Goal: Find specific fact: Find specific fact

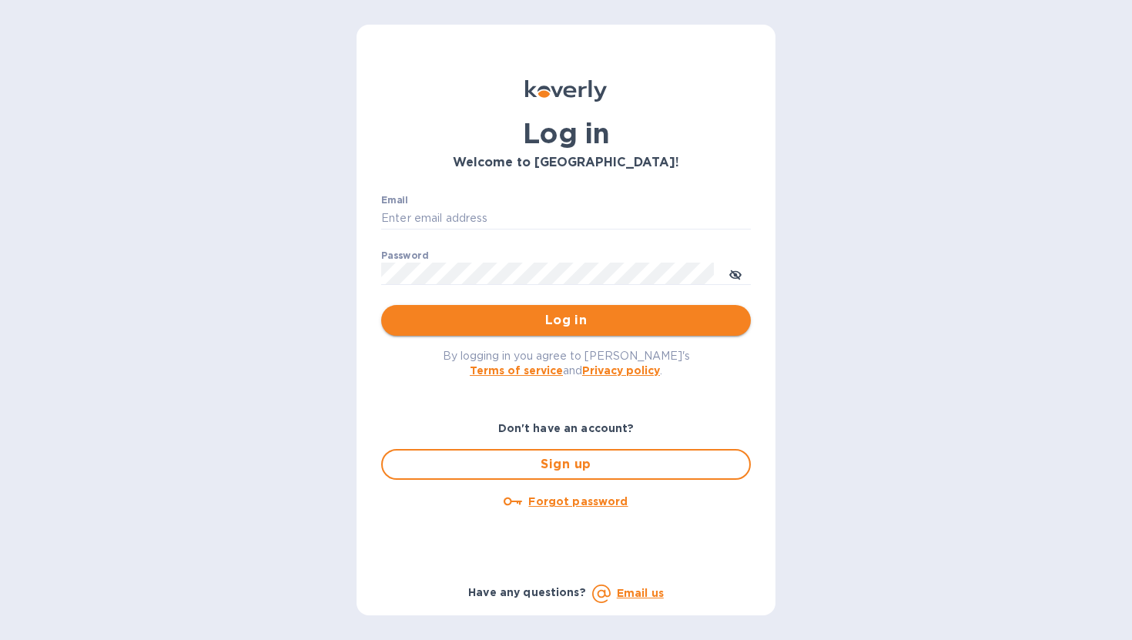
type input "[PERSON_NAME][EMAIL_ADDRESS][DOMAIN_NAME]"
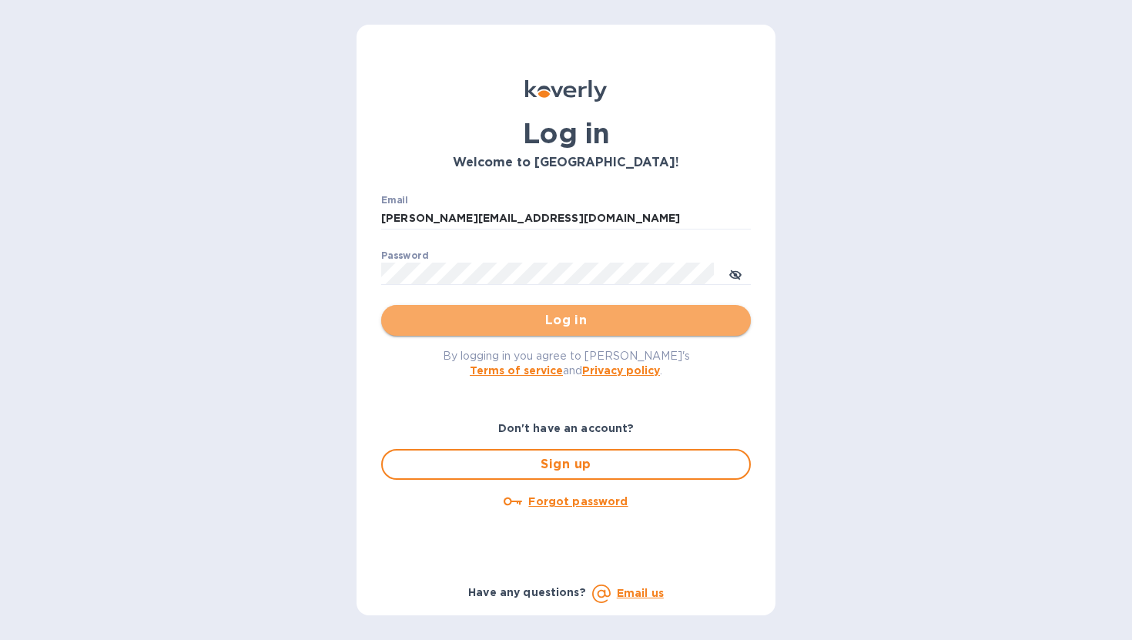
click at [572, 326] on span "Log in" at bounding box center [566, 320] width 345 height 18
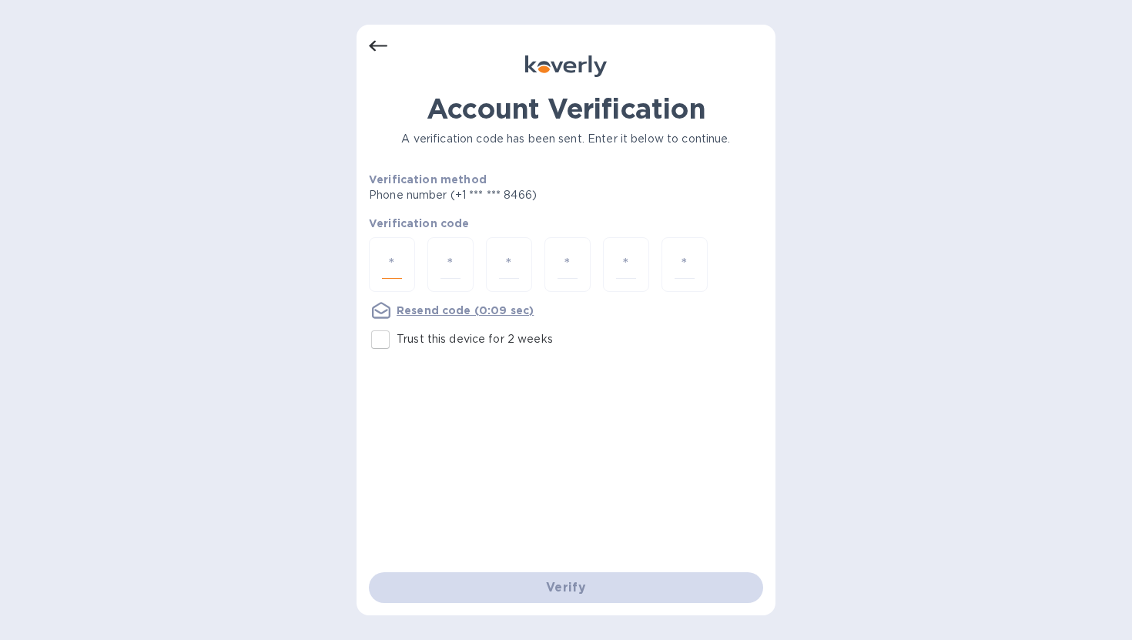
click at [389, 253] on input "number" at bounding box center [392, 264] width 20 height 29
type input "6"
type input "7"
type input "9"
type input "1"
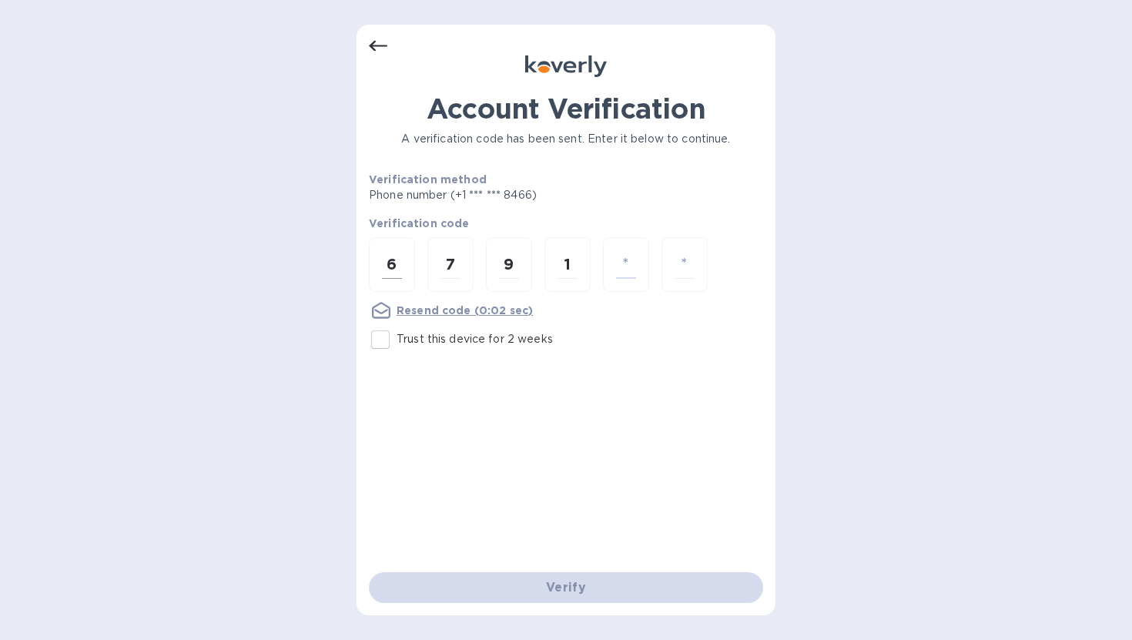
type input "3"
type input "0"
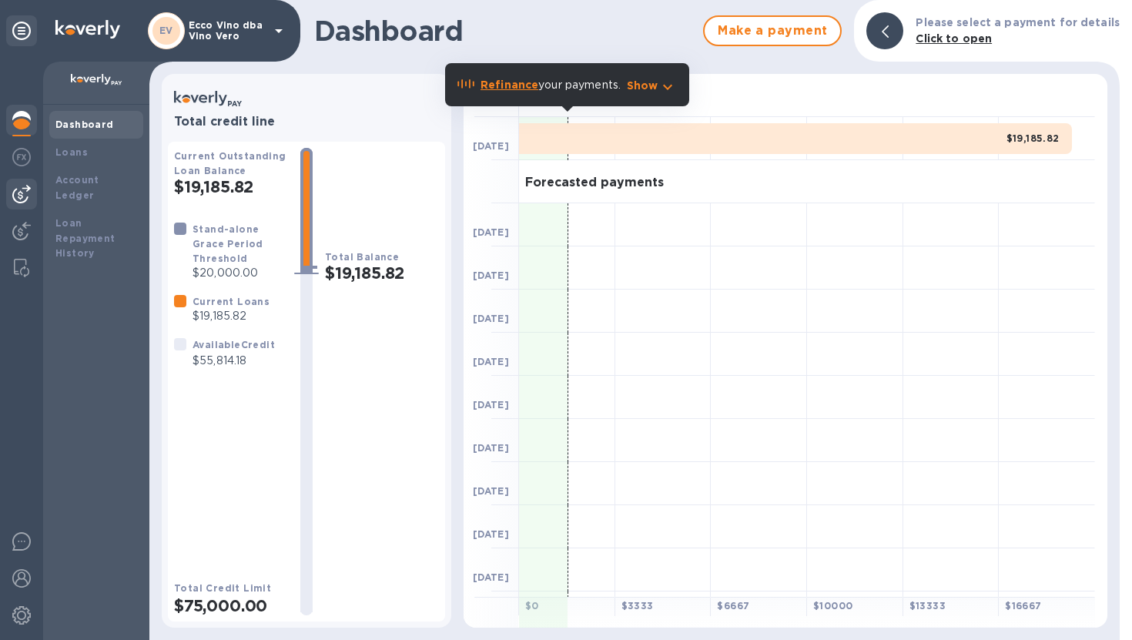
click at [27, 190] on img at bounding box center [21, 194] width 18 height 18
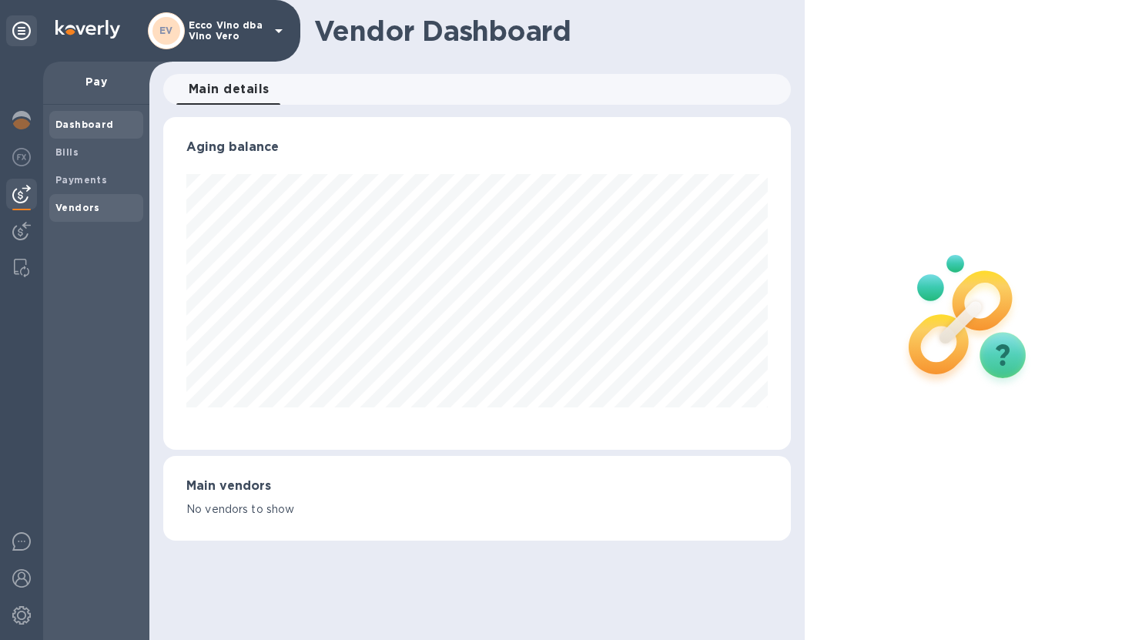
scroll to position [333, 628]
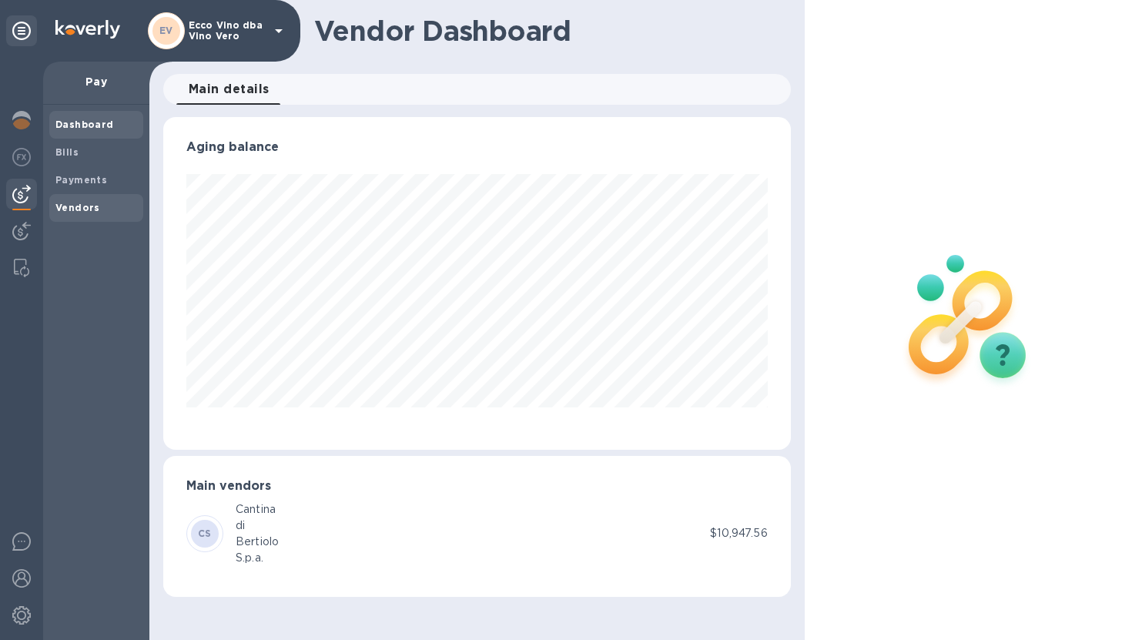
click at [78, 206] on b "Vendors" at bounding box center [77, 208] width 45 height 12
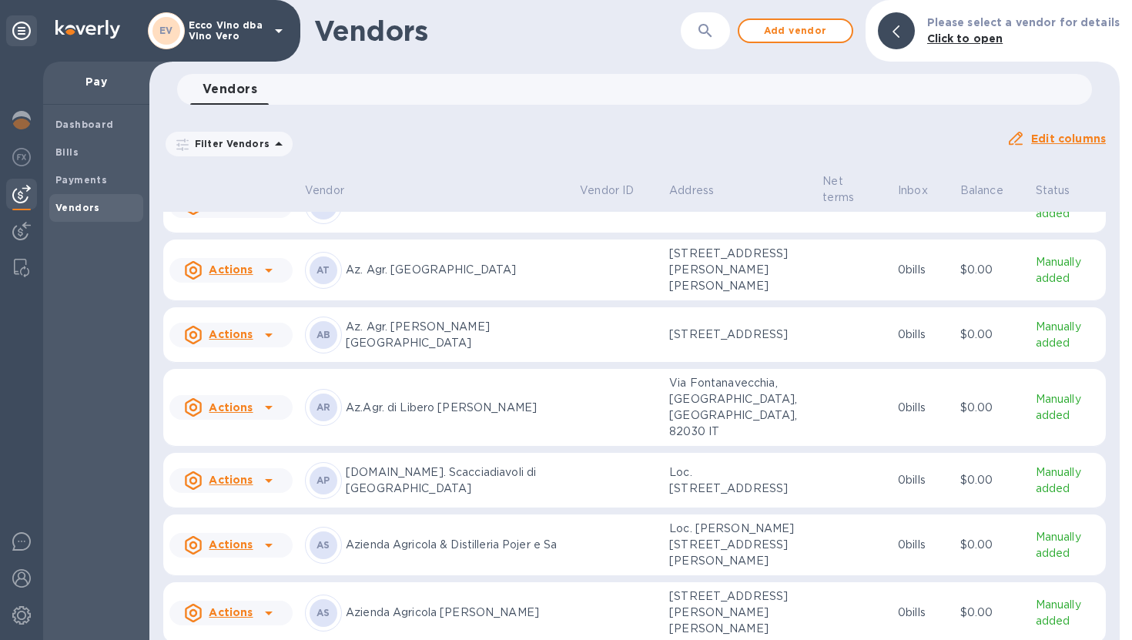
click at [574, 369] on td at bounding box center [618, 408] width 89 height 78
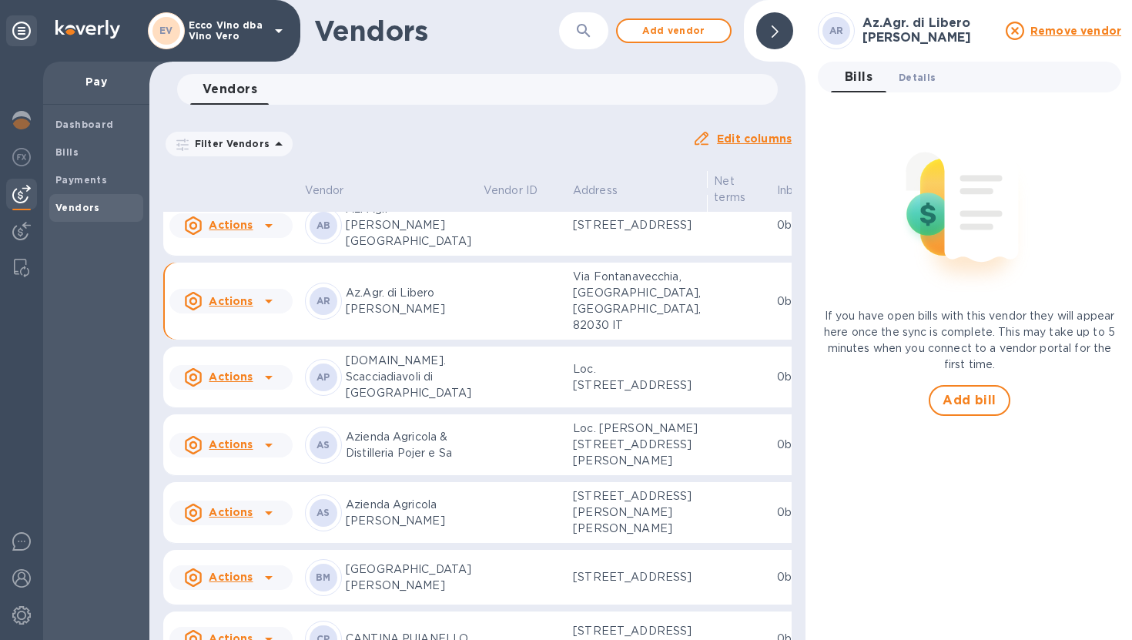
click at [921, 80] on span "Details 0" at bounding box center [917, 77] width 37 height 16
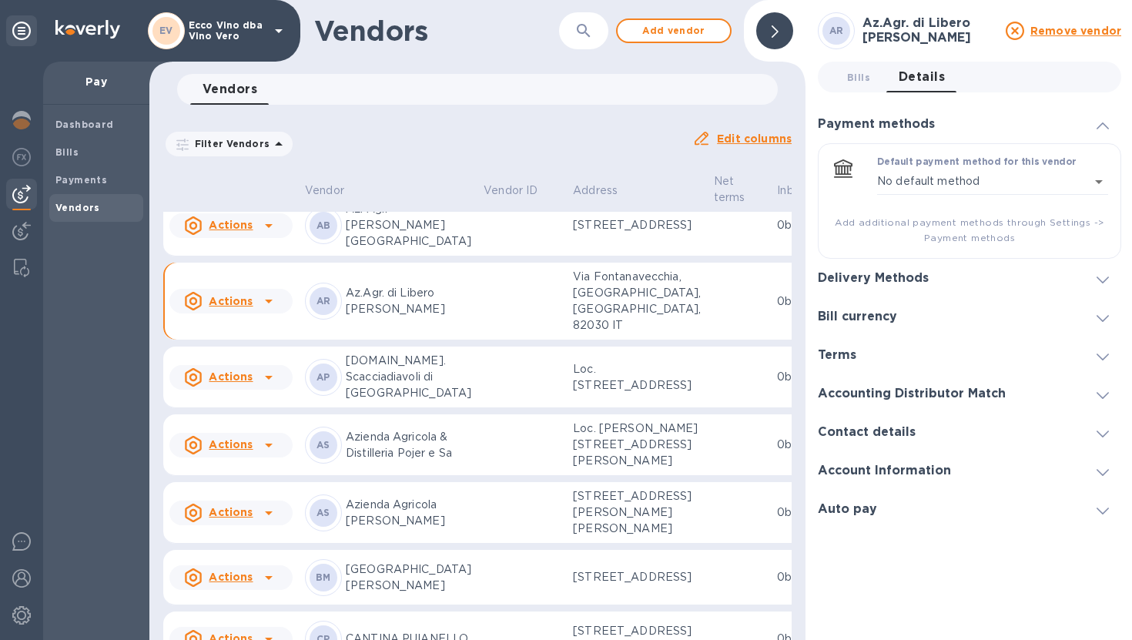
click at [1101, 279] on icon at bounding box center [1103, 280] width 12 height 7
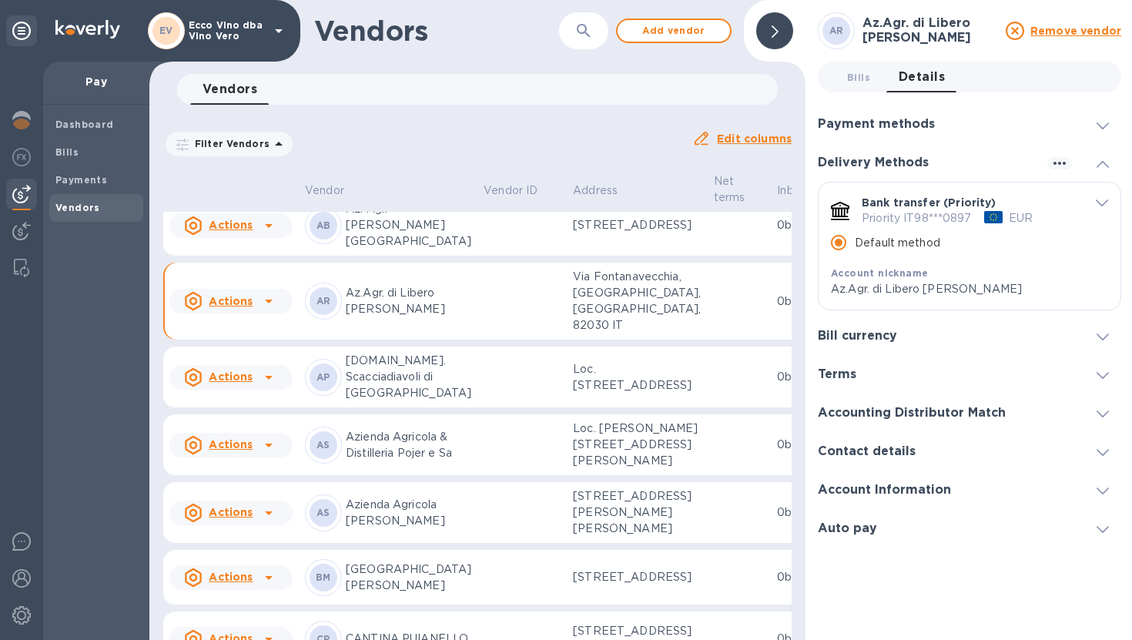
click at [1098, 206] on icon "default-method" at bounding box center [1102, 203] width 12 height 7
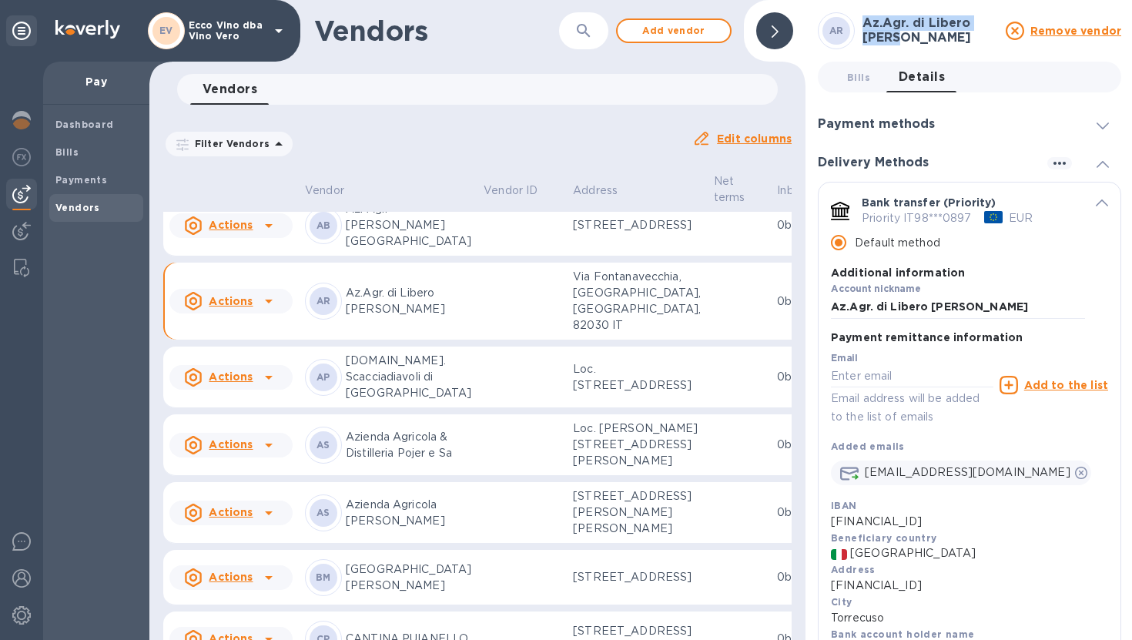
drag, startPoint x: 864, startPoint y: 23, endPoint x: 944, endPoint y: 40, distance: 82.6
click at [944, 40] on h3 "Az.Agr. di Libero Rillo" at bounding box center [930, 30] width 134 height 29
copy h3 "Az.Agr. di Libero Rillo"
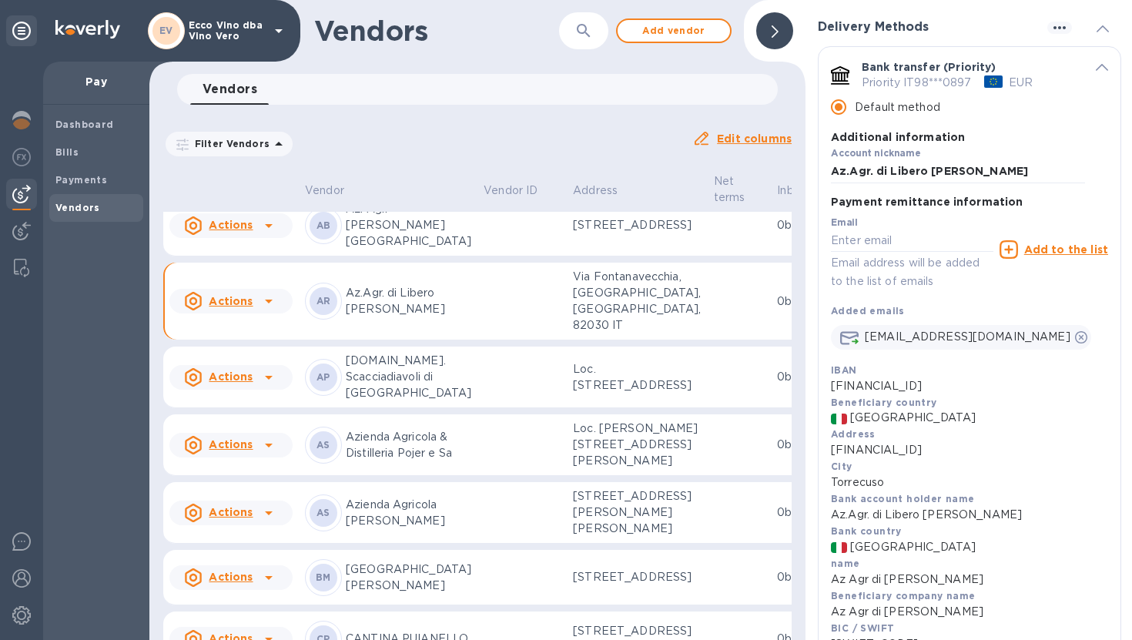
scroll to position [142, 0]
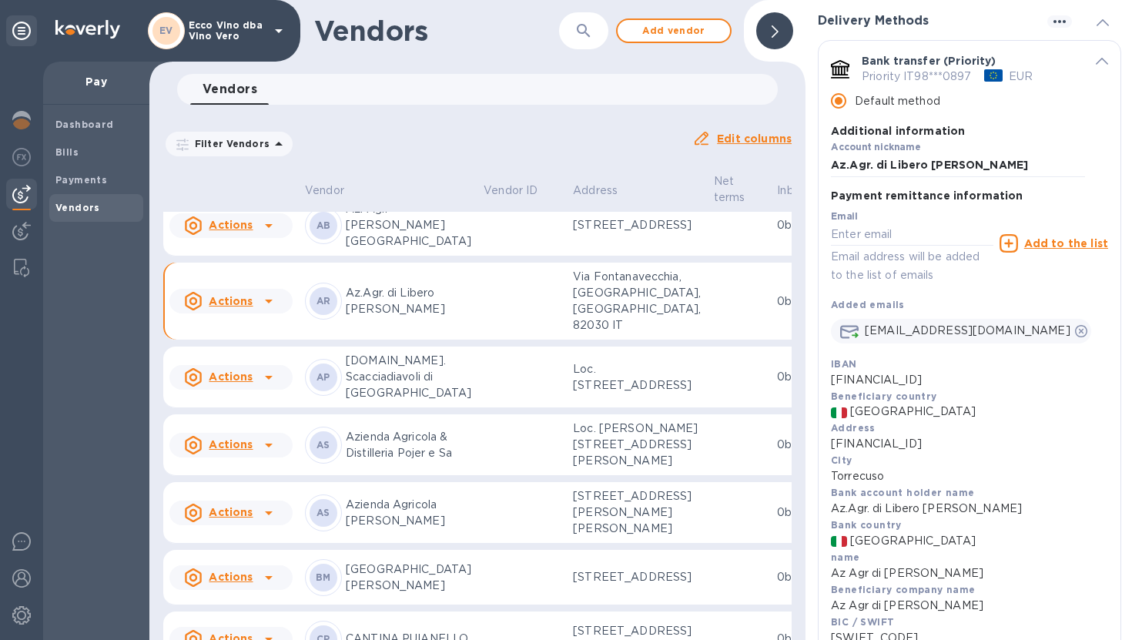
drag, startPoint x: 831, startPoint y: 379, endPoint x: 962, endPoint y: 384, distance: 131.1
click at [962, 384] on p "IT98X0503415000000000000897" at bounding box center [969, 380] width 277 height 16
click at [1005, 428] on div "Address IT98X0503415000000000000897" at bounding box center [969, 436] width 277 height 32
drag, startPoint x: 831, startPoint y: 379, endPoint x: 1025, endPoint y: 382, distance: 194.1
click at [1025, 382] on p "IT98X0503415000000000000897" at bounding box center [969, 380] width 277 height 16
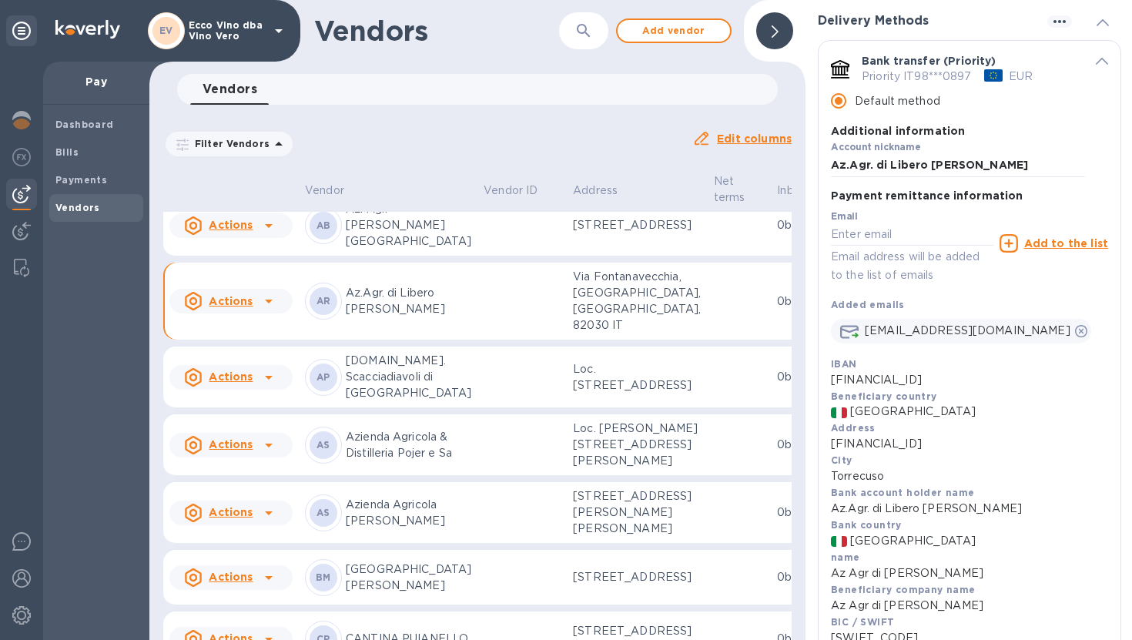
copy p "IT98X0503415000000000000897"
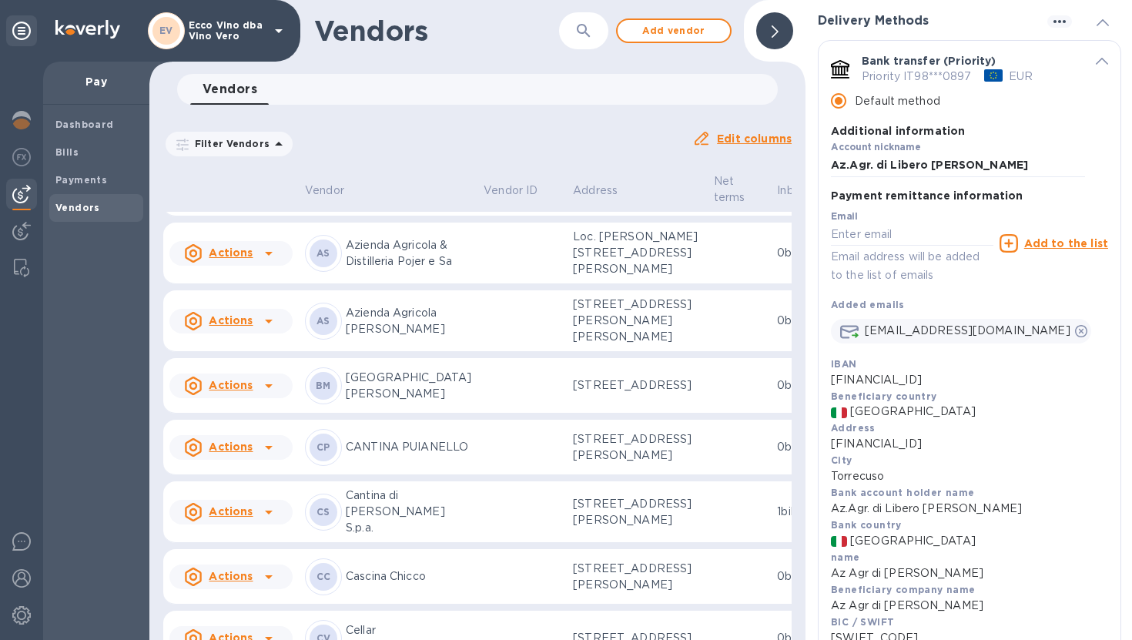
click at [776, 32] on icon at bounding box center [775, 31] width 7 height 12
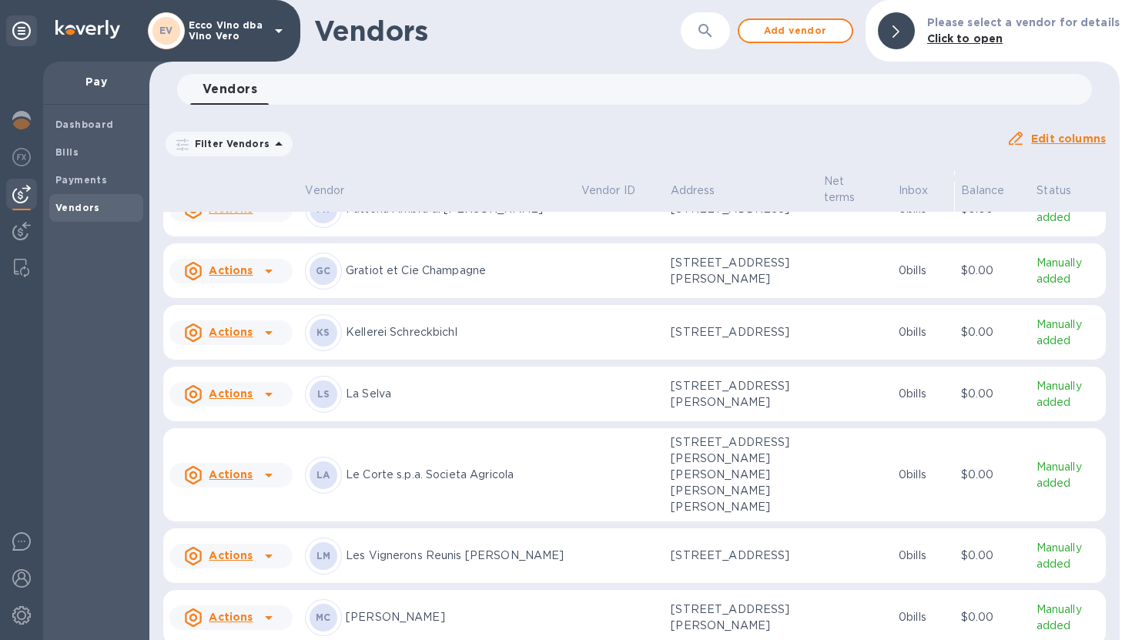
scroll to position [1899, 0]
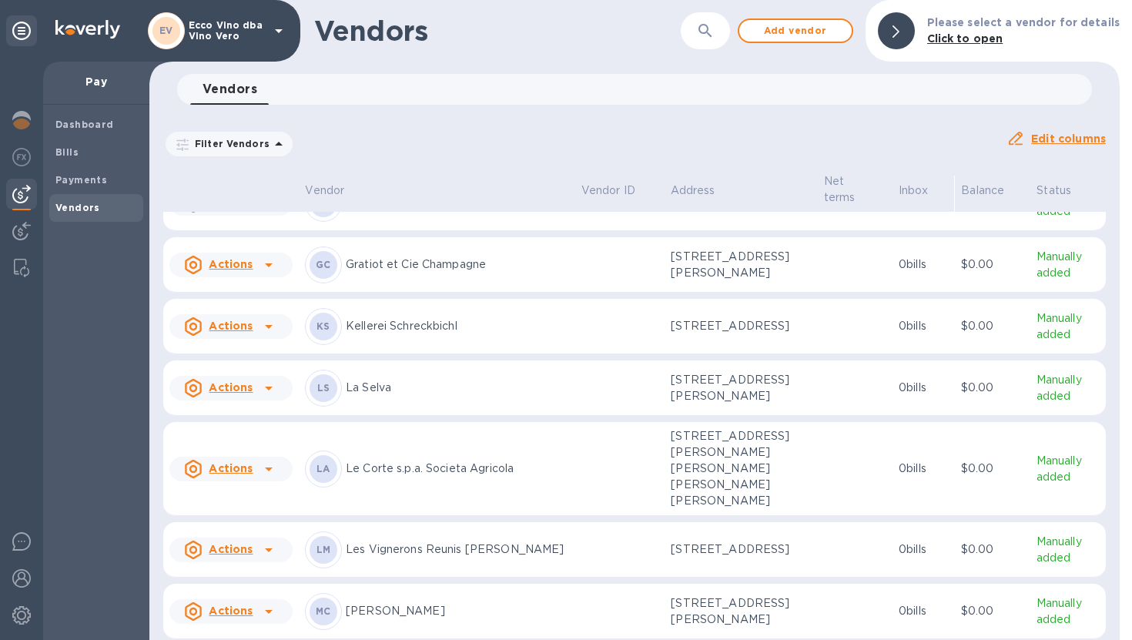
click at [498, 461] on p "Le Corte s.p.a. Societa Agricola" at bounding box center [457, 469] width 223 height 16
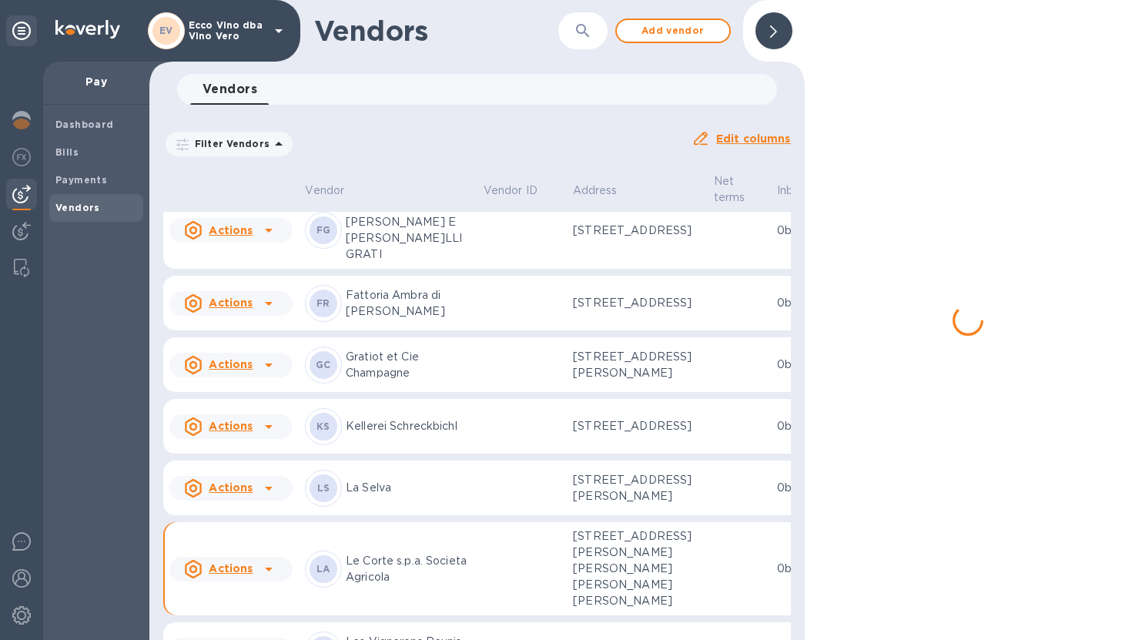
scroll to position [2112, 0]
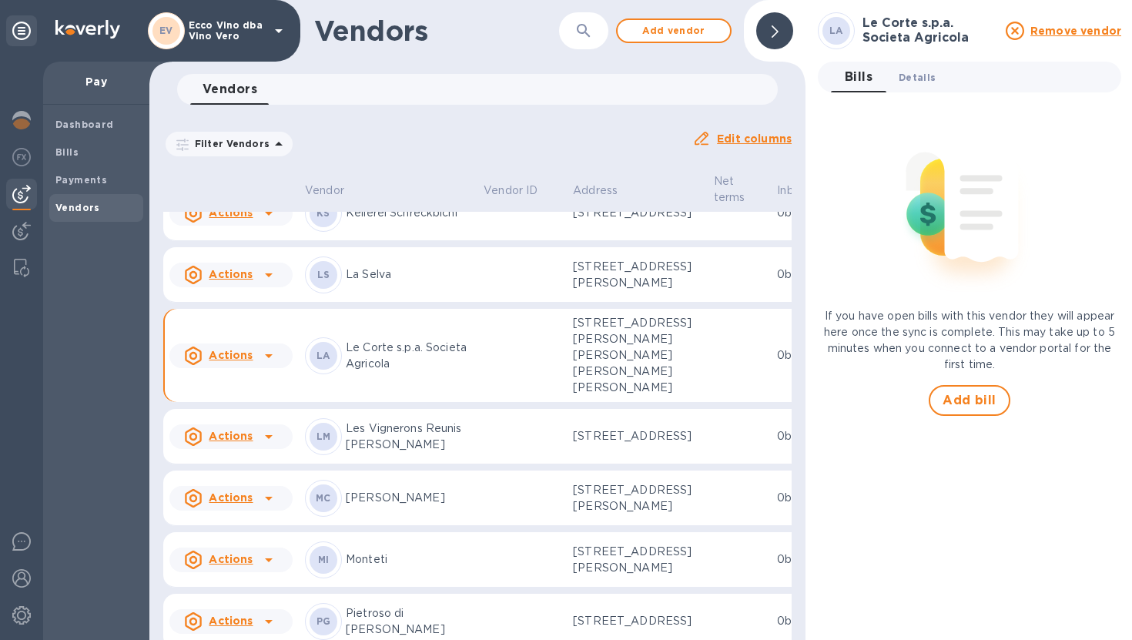
click at [918, 72] on span "Details 0" at bounding box center [917, 77] width 37 height 16
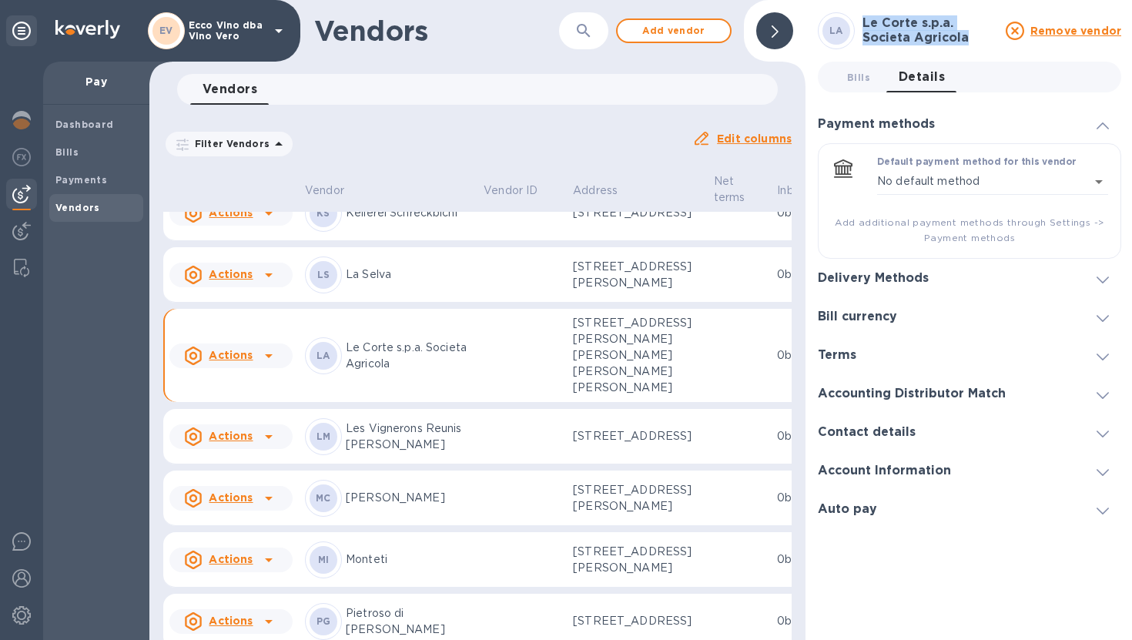
drag, startPoint x: 864, startPoint y: 23, endPoint x: 973, endPoint y: 35, distance: 109.2
click at [973, 35] on h3 "Le Corte s.p.a. Societa Agricola" at bounding box center [930, 30] width 134 height 29
copy h3 "Le Corte s.p.a. Societa Agricola"
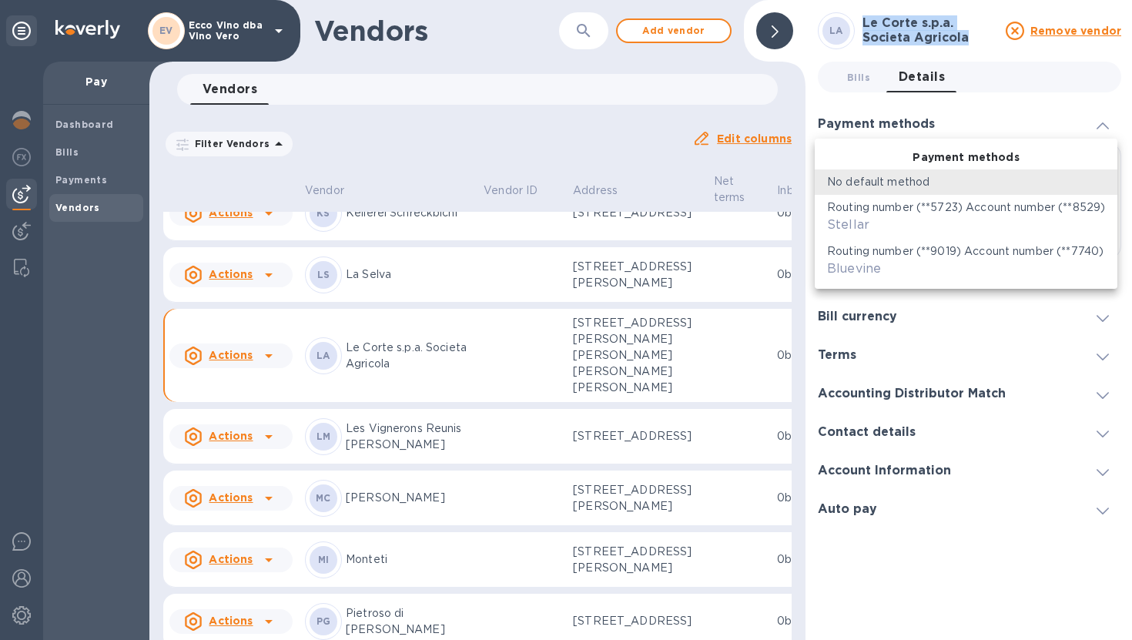
click at [1098, 178] on body "EV Ecco Vino dba Vino Vero Pay Dashboard Bills Payments Vendors Vendors ​ Add v…" at bounding box center [566, 320] width 1132 height 640
click at [1055, 105] on div at bounding box center [566, 320] width 1132 height 640
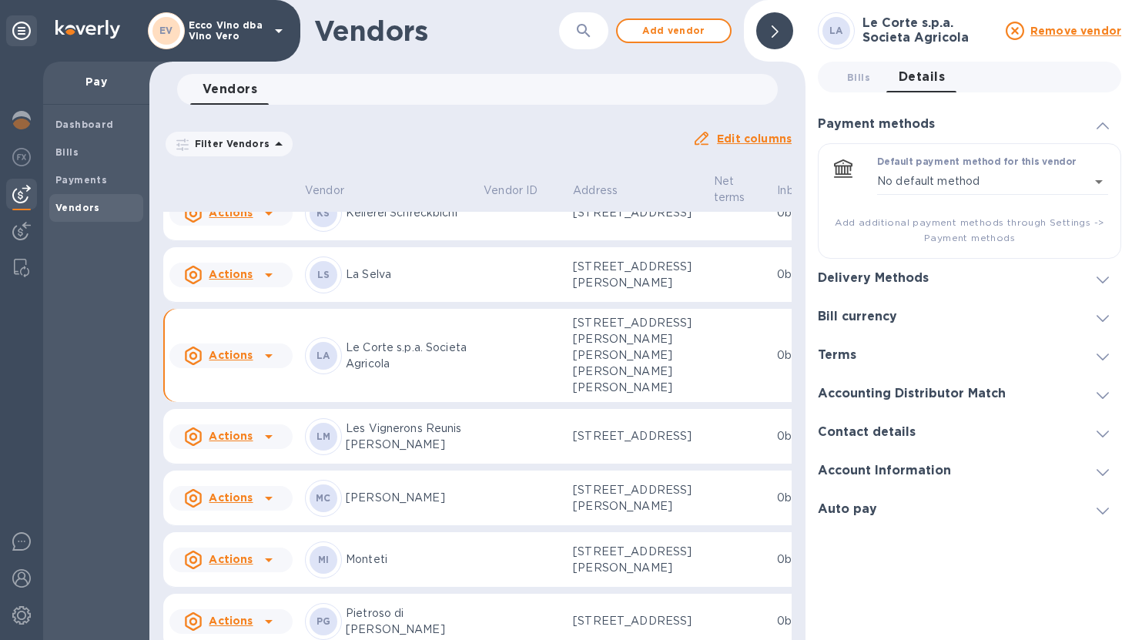
click at [1102, 281] on icon at bounding box center [1103, 280] width 12 height 7
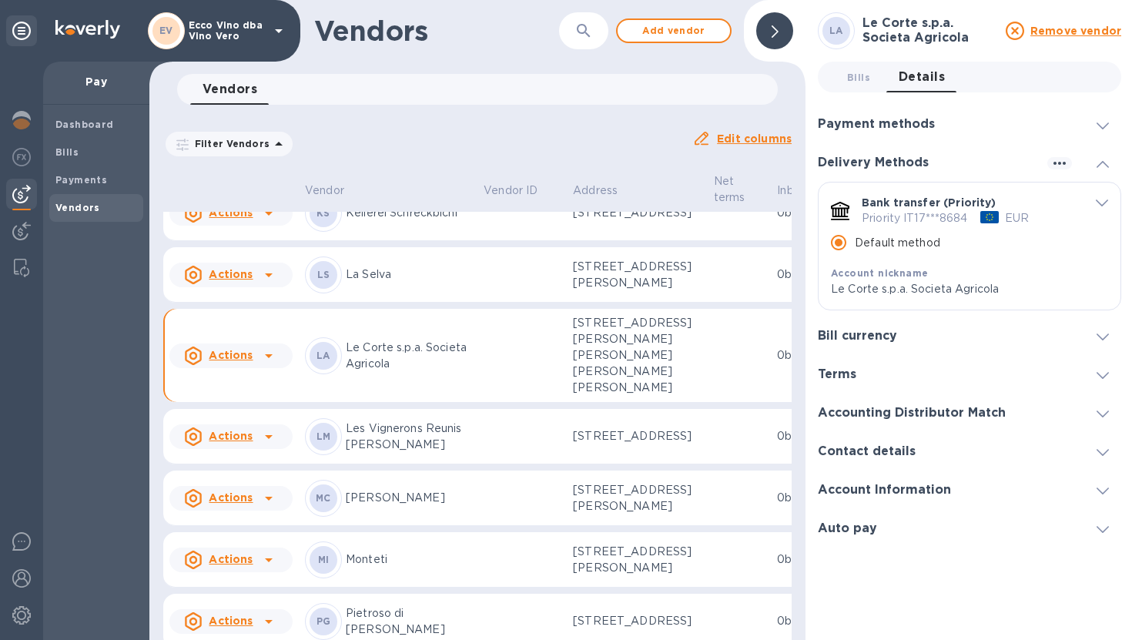
click at [1098, 206] on icon "default-method" at bounding box center [1102, 203] width 12 height 7
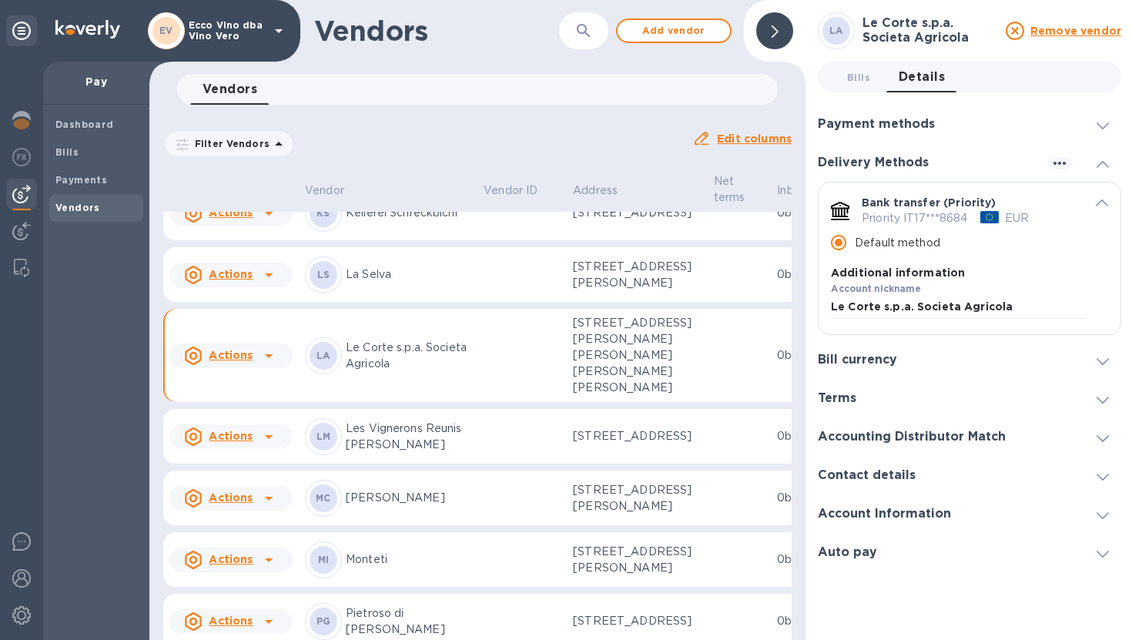
scroll to position [186, 0]
drag, startPoint x: 831, startPoint y: 500, endPoint x: 1016, endPoint y: 497, distance: 184.9
copy p "IT17T0200838051000401078684"
